Goal: Task Accomplishment & Management: Manage account settings

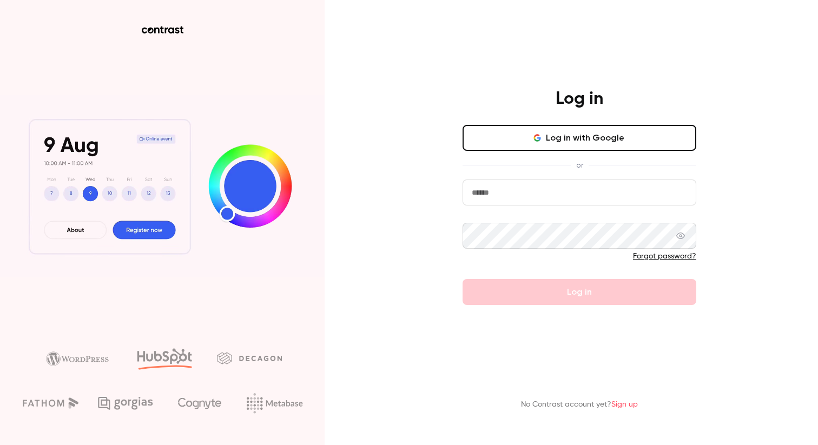
click at [523, 196] on input "email" at bounding box center [580, 193] width 234 height 26
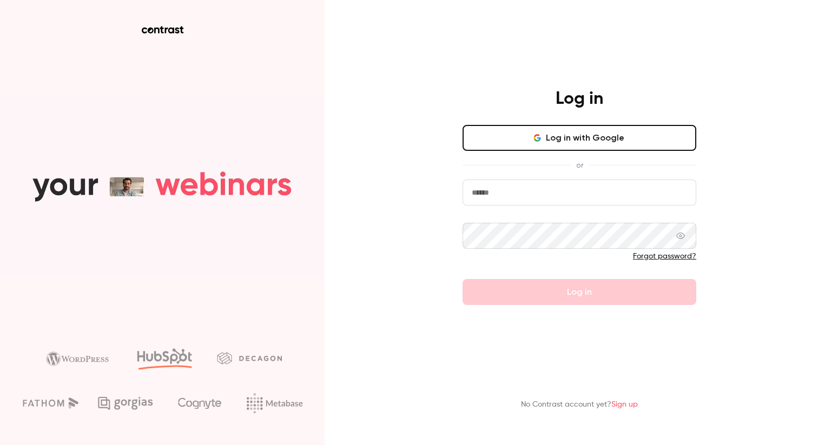
click at [580, 144] on button "Log in with Google" at bounding box center [580, 138] width 234 height 26
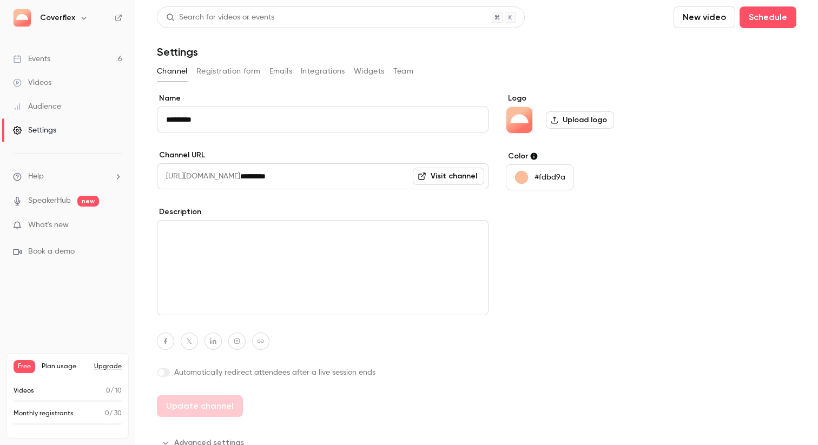
click at [408, 75] on button "Team" at bounding box center [403, 71] width 21 height 17
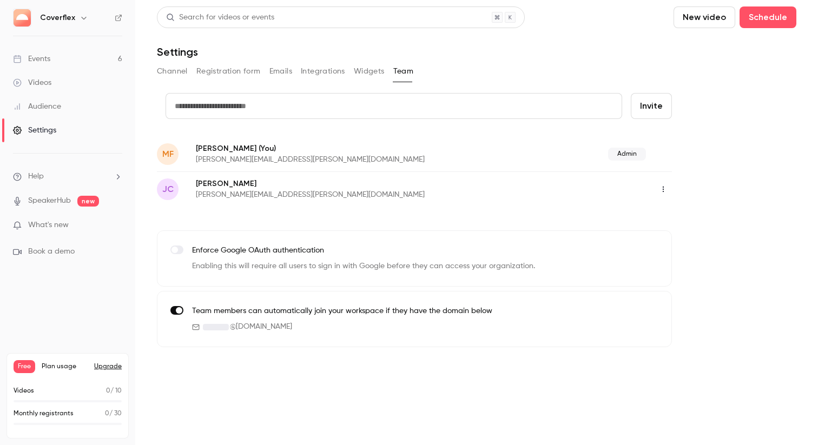
click at [659, 188] on icon "button" at bounding box center [663, 190] width 9 height 8
click at [689, 214] on div "Assign admin role" at bounding box center [722, 217] width 82 height 11
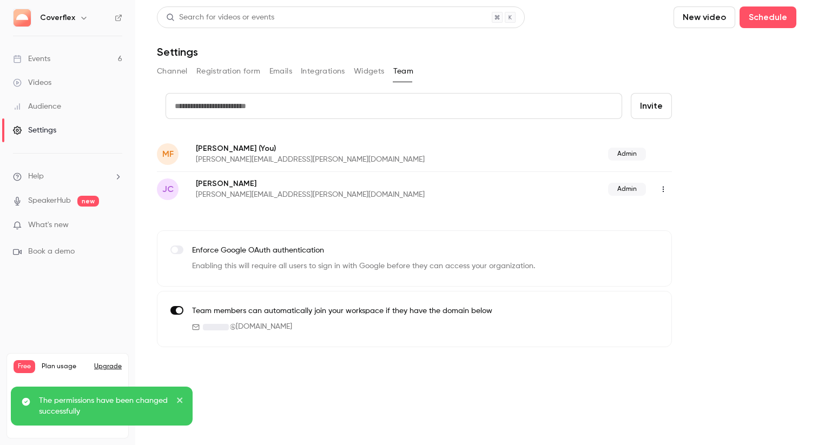
click at [311, 100] on input "text" at bounding box center [394, 106] width 457 height 26
type input "**********"
click at [656, 109] on button "Invite" at bounding box center [651, 106] width 41 height 26
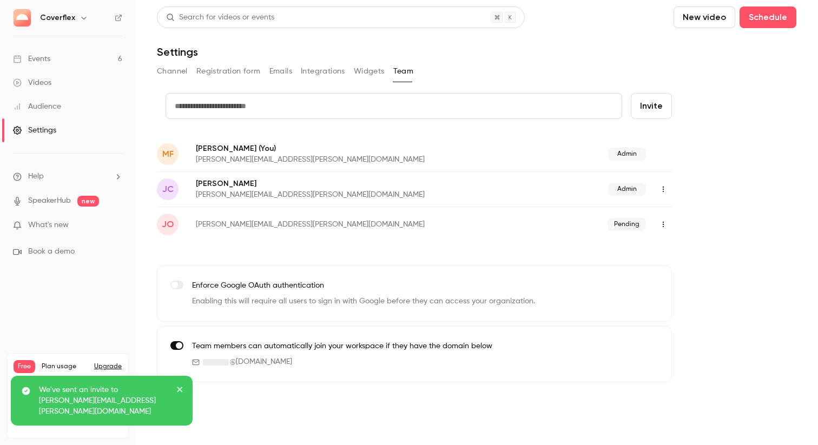
click at [661, 225] on icon "button" at bounding box center [663, 225] width 9 height 8
click at [549, 226] on div at bounding box center [409, 222] width 818 height 445
